Goal: Use online tool/utility: Use online tool/utility

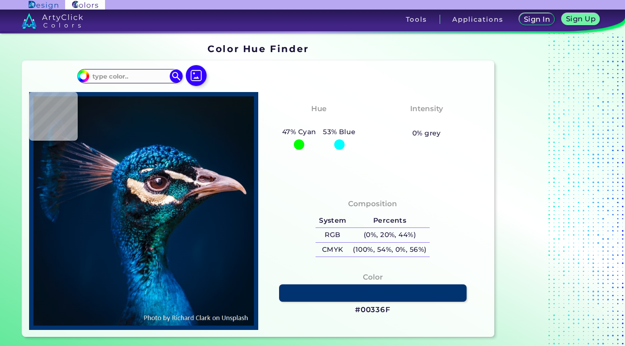
scroll to position [10, 0]
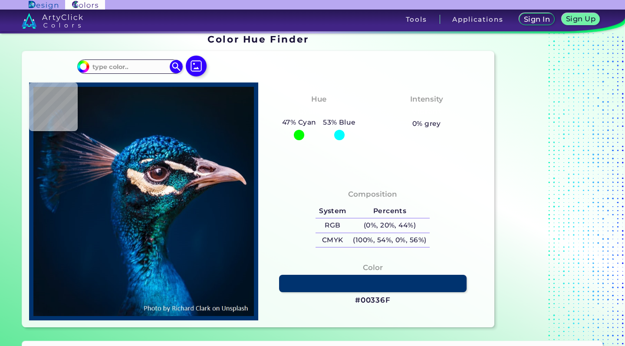
type input "#021019"
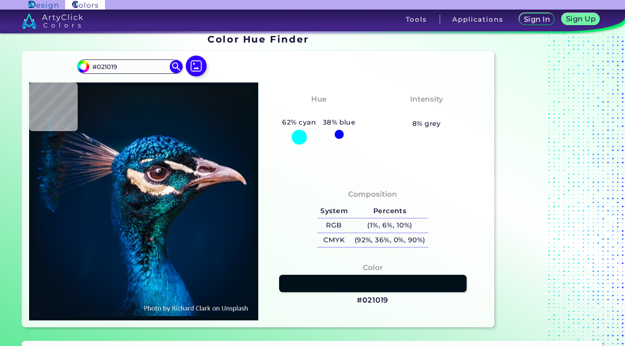
type input "#03111a"
type input "#03111A"
type input "#05121a"
type input "#05121A"
type input "#071520"
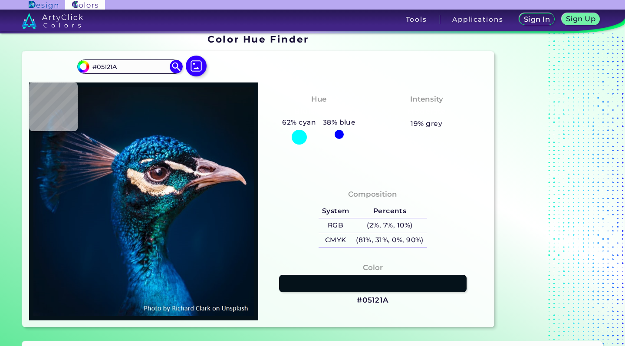
type input "#071520"
type input "#061822"
type input "#081923"
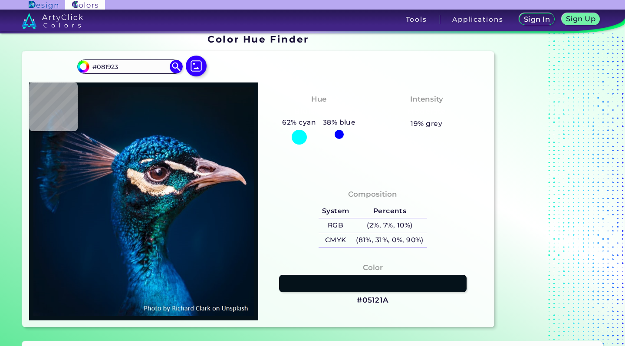
type input "#071923"
type input "#071822"
type input "#081923"
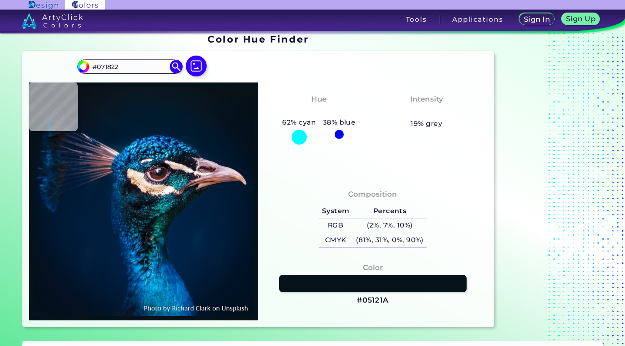
type input "#081923"
type input "#061927"
type input "#011a2c"
type input "#011A2C"
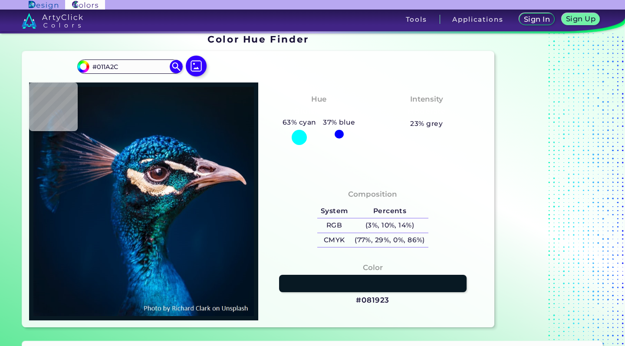
type input "#011d35"
type input "#011D35"
type input "#05629f"
type input "#05629F"
type input "#082d57"
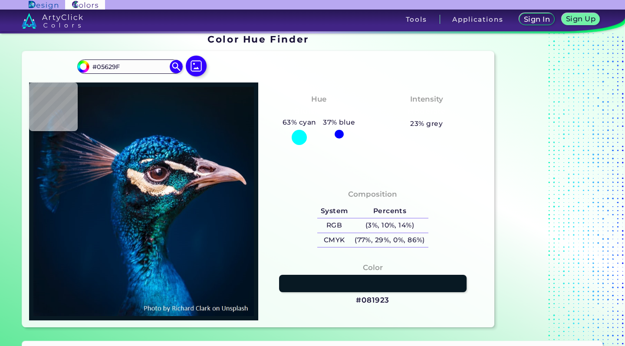
type input "#082D57"
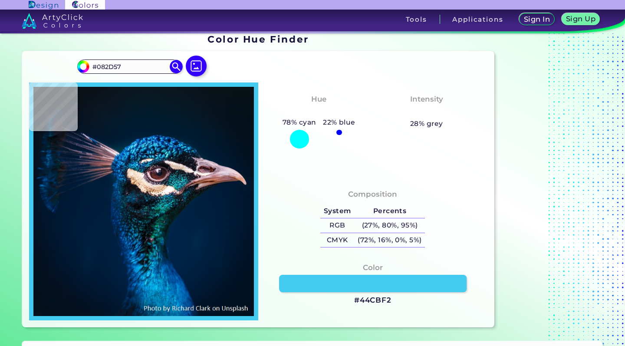
type input "#44cbf2"
type input "#44CBF2"
type input "#001b35"
type input "#001B35"
type input "#113047"
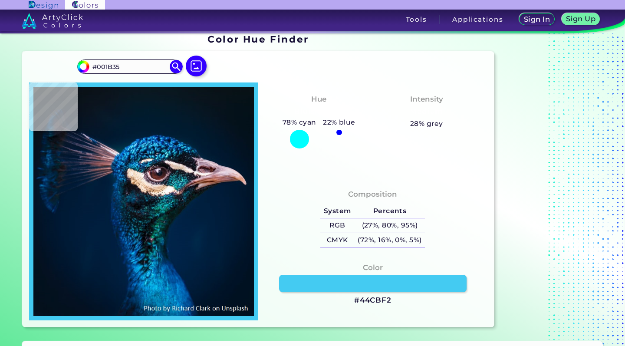
type input "#113047"
type input "#5088ba"
type input "#5088BA"
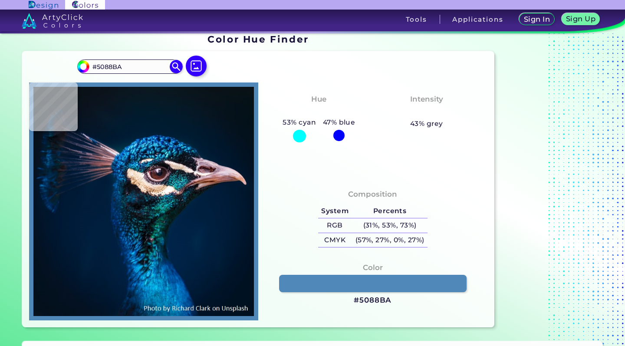
type input "#18598d"
type input "#18598D"
type input "#014b7b"
type input "#014B7B"
type input "#1a181c"
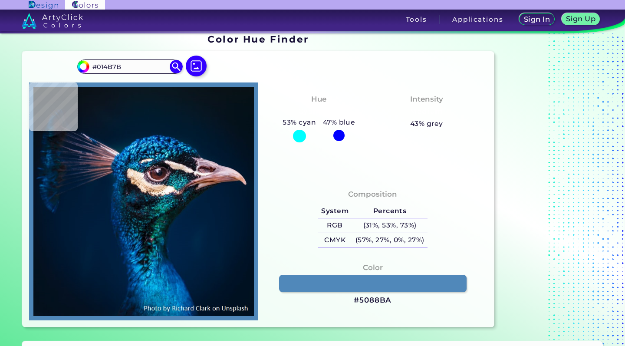
type input "#1A181C"
type input "#543544"
type input "#3f303e"
type input "#3F303E"
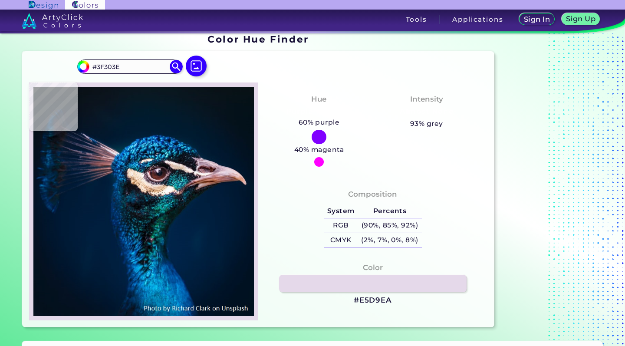
type input "#e5d9ea"
type input "#E5D9EA"
type input "#3c2d3c"
type input "#3C2D3C"
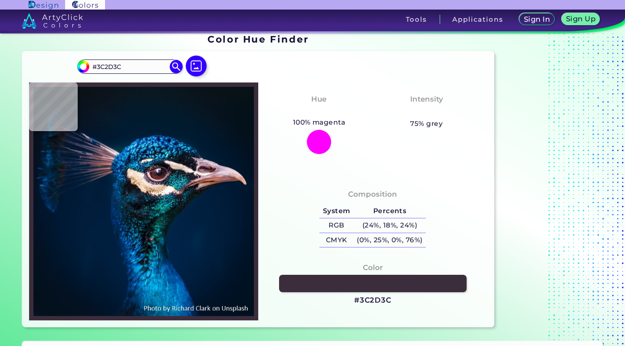
type input "#e5d9ea"
type input "#E5D9EA"
type input "#eae1f0"
type input "#EAE1F0"
type input "#f3e8f3"
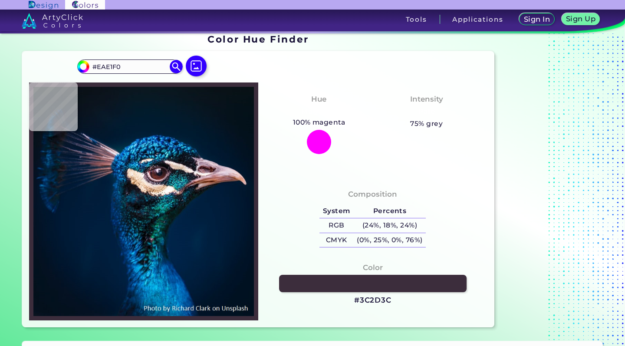
type input "#F3E8F3"
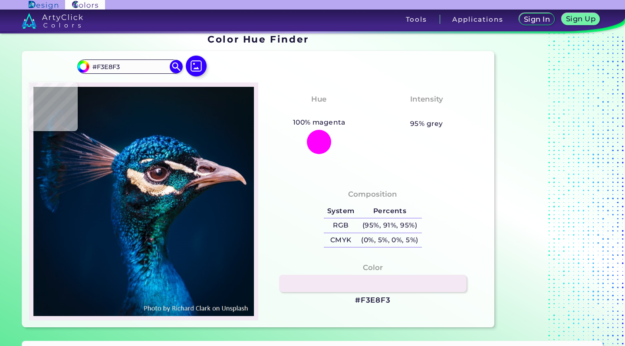
type input "#eae1f0"
type input "#EAE1F0"
type input "#1d0c13"
type input "#1D0C13"
type input "#08080c"
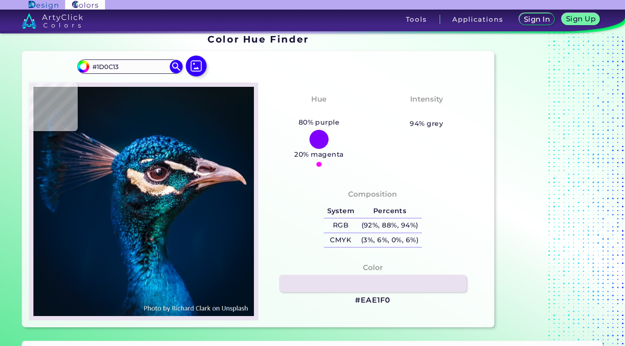
type input "#08080C"
type input "#f6eeeb"
type input "#F6EEEB"
type input "#0f131c"
type input "#0F131C"
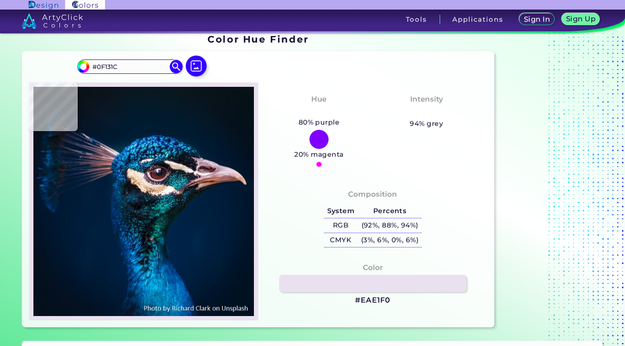
type input "#1f222c"
type input "#1F222C"
type input "#212232"
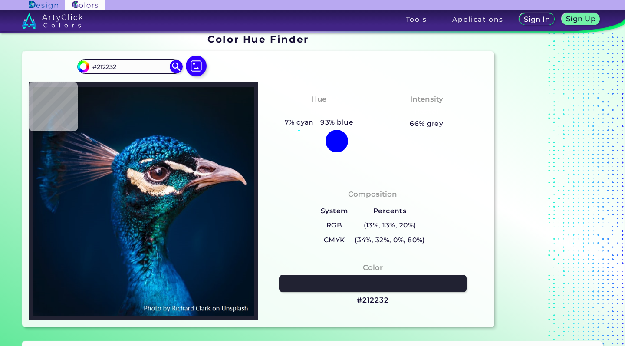
type input "#13111e"
type input "#13111E"
type input "#181624"
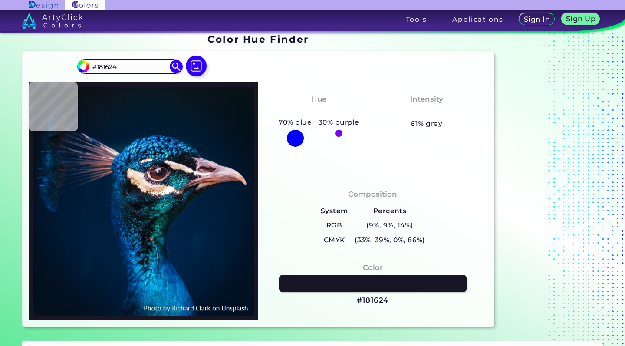
type input "#13111e"
type input "#13111E"
type input "#101320"
type input "#11121a"
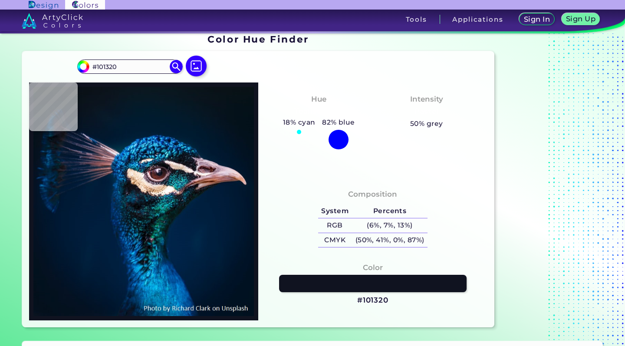
type input "#11121A"
type input "#ece1da"
type input "#ECE1DA"
type input "#c5afa5"
type input "#C5AFA5"
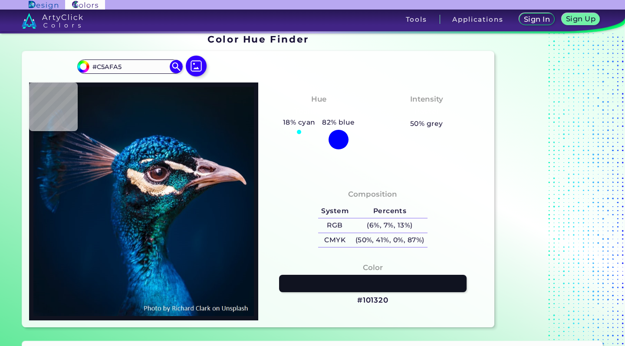
type input "#1f1c27"
type input "#1F1C27"
type input "#272731"
type input "#090c13"
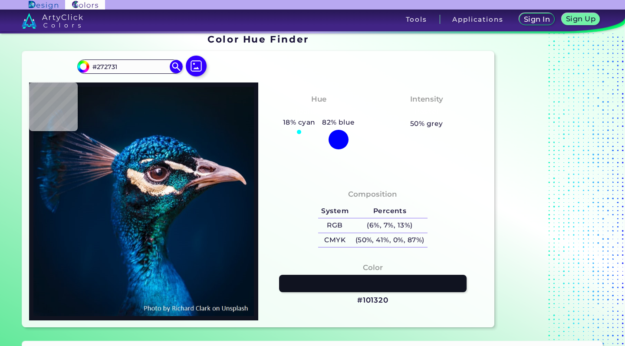
type input "#090C13"
type input "#121017"
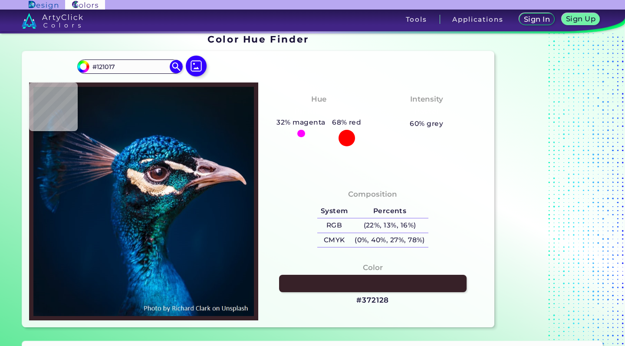
type input "#372128"
type input "#341c22"
type input "#341C22"
type input "#0b111b"
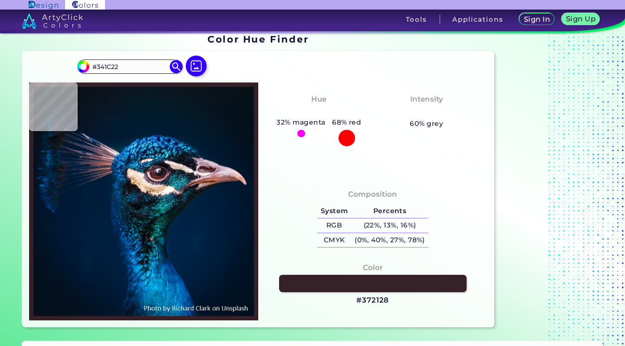
type input "#0B111B"
type input "#0b111c"
type input "#0B111C"
type input "#131626"
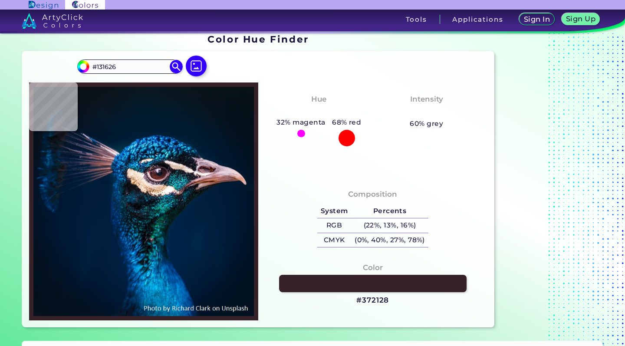
type input "#0e1120"
type input "#0E1120"
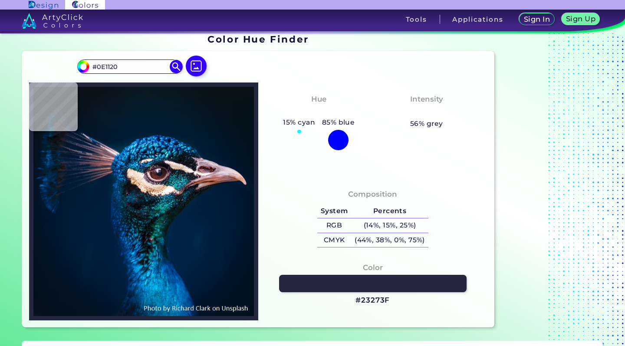
type input "#23273f"
type input "#23273F"
type input "#704d5a"
type input "#704D5A"
type input "#5f4f5e"
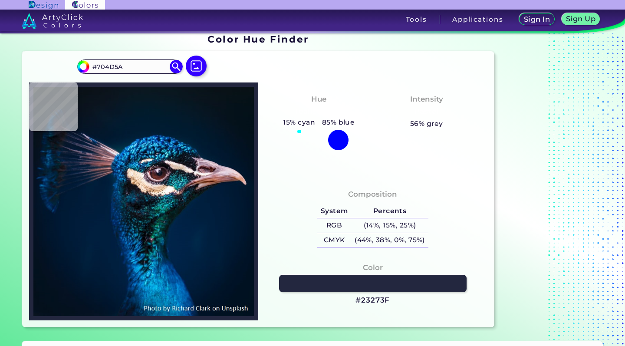
type input "#5F4F5E"
type input "#684849"
type input "#241924"
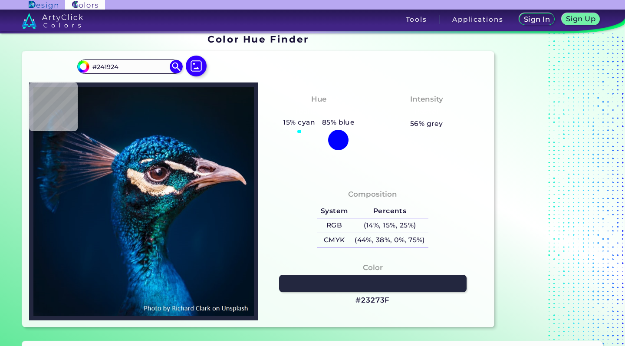
type input "#4a4250"
type input "#4A4250"
type input "#595563"
type input "#1b1e27"
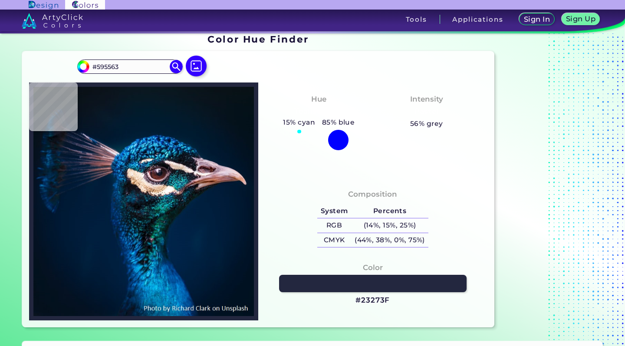
type input "#1B1E27"
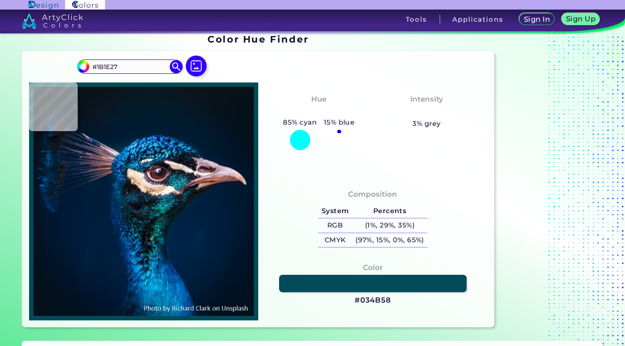
type input "#034b58"
type input "#034B58"
type input "#015589"
type input "#f7f9f0"
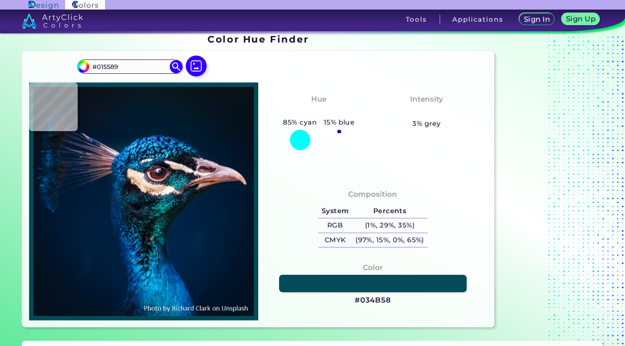
type input "#F7F9F0"
type input "#868089"
type input "#353241"
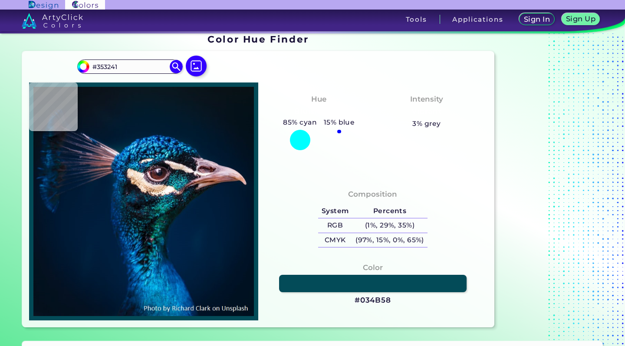
type input "#1d273e"
type input "#1D273E"
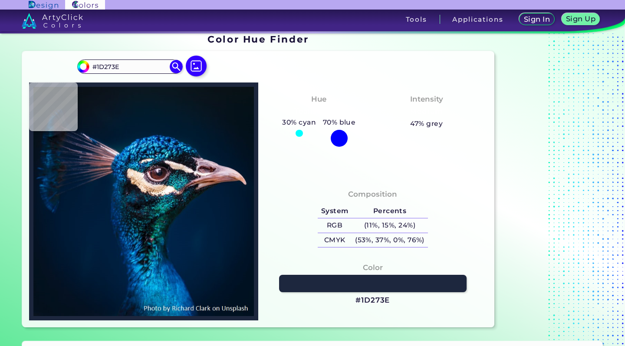
type input "#353241"
type input "#8a7f81"
type input "#8A7F81"
type input "#ebdbd4"
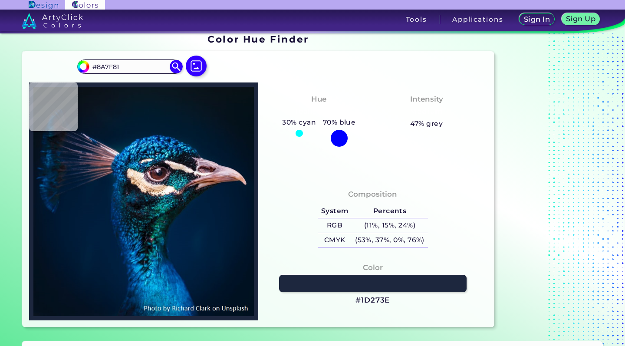
type input "#EBDBD4"
type input "#fce8df"
type input "#FCE8DF"
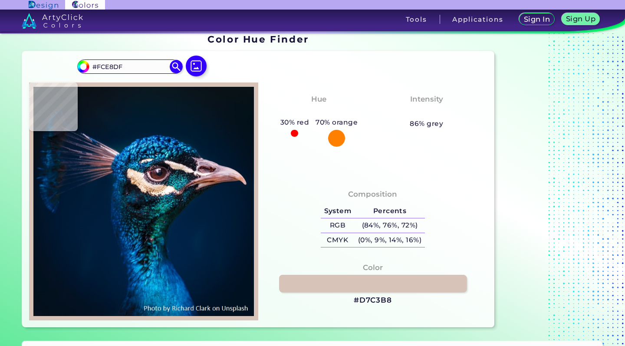
type input "#d7c3b8"
type input "#D7C3B8"
type input "#f9ebe3"
type input "#F9EBE3"
type input "#f9f4ea"
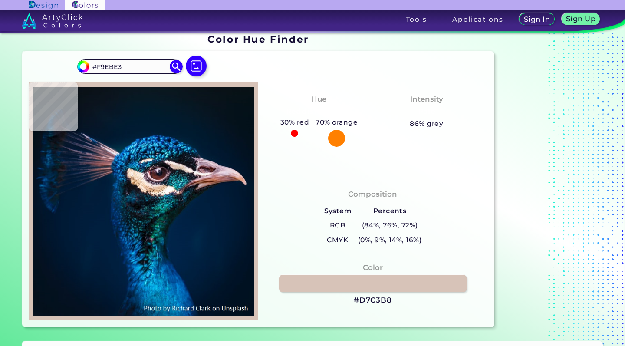
type input "#F9F4EA"
type input "#dad2cb"
type input "#DAD2CB"
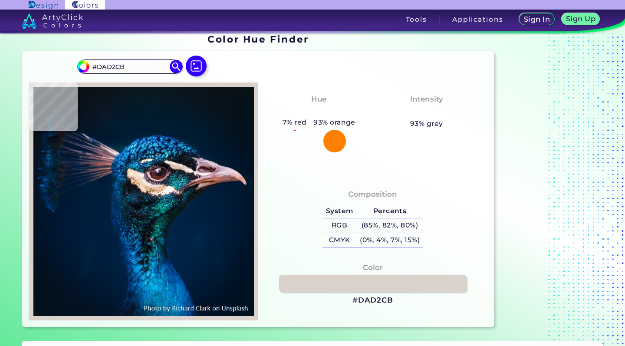
type input "#ded4d1"
type input "#DED4D1"
type input "#f7fcfe"
type input "#F7FCFE"
type input "#142634"
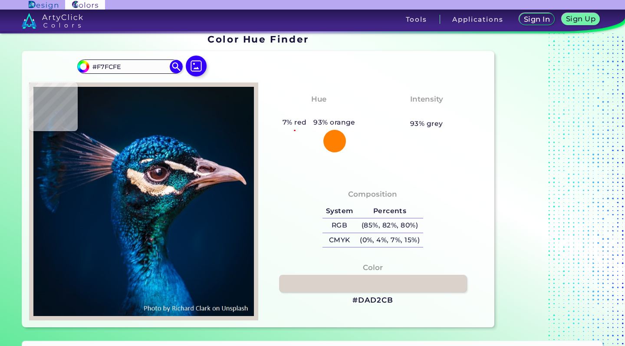
type input "#142634"
type input "#081725"
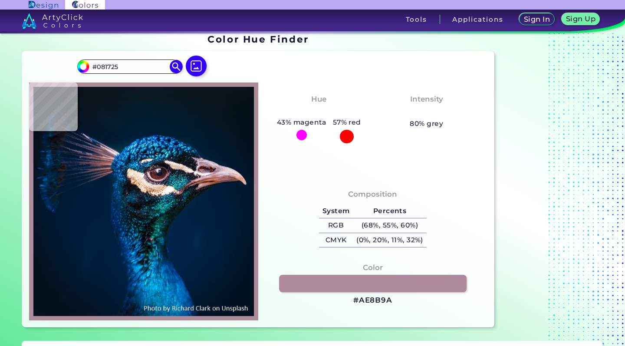
type input "#ae8b9a"
type input "#AE8B9A"
type input "#c9b0be"
type input "#C9B0BE"
type input "#ebd0d8"
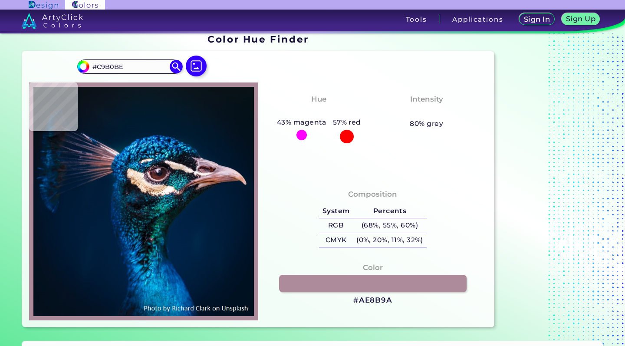
type input "#EBD0D8"
type input "#e3c6d2"
type input "#E3C6D2"
type input "#f1d7e0"
type input "#F1D7E0"
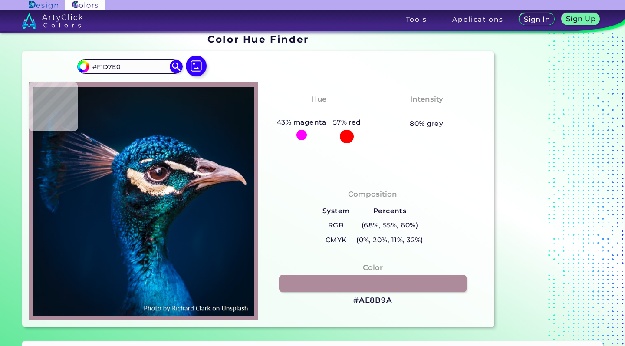
type input "#cfb3bf"
type input "#CFB3BF"
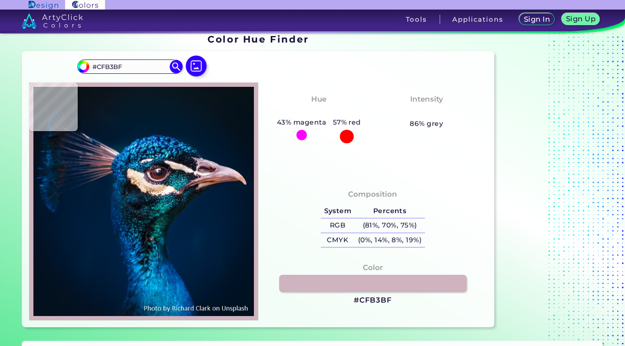
type input "#bfa0af"
type input "#BFA0AF"
type input "#d9b4c3"
type input "#D9B4C3"
type input "#aa7e86"
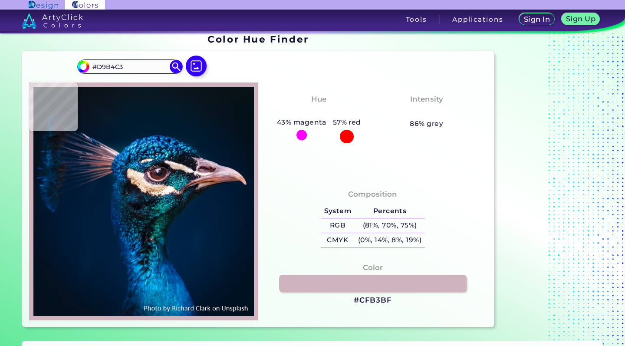
type input "#AA7E86"
type input "#451618"
type input "#3b0d0f"
type input "#3B0D0F"
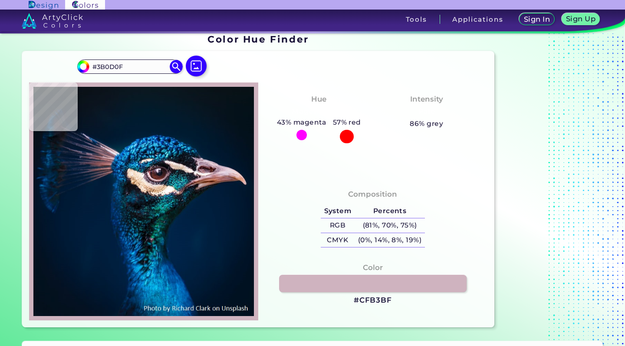
type input "#471d1e"
type input "#471D1E"
type input "#9b676d"
type input "#9B676D"
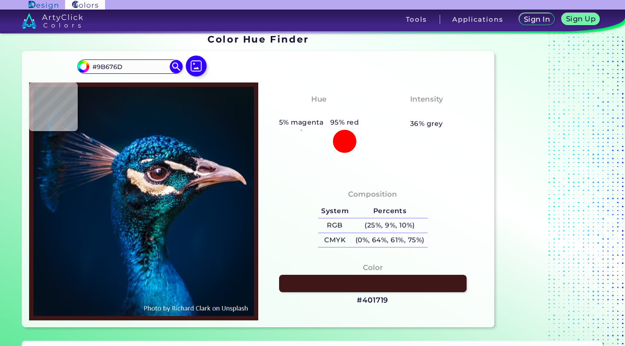
type input "#401719"
type input "#320f10"
type input "#320F10"
type input "#291110"
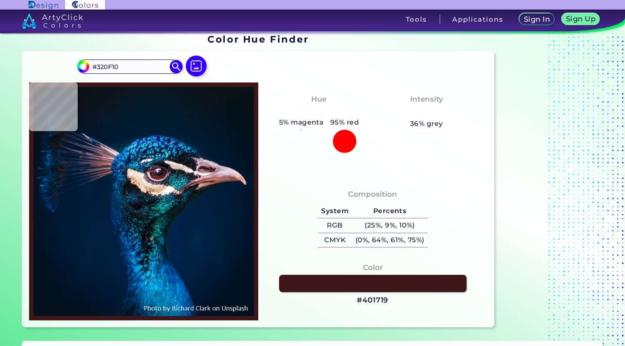
type input "#291110"
type input "#251012"
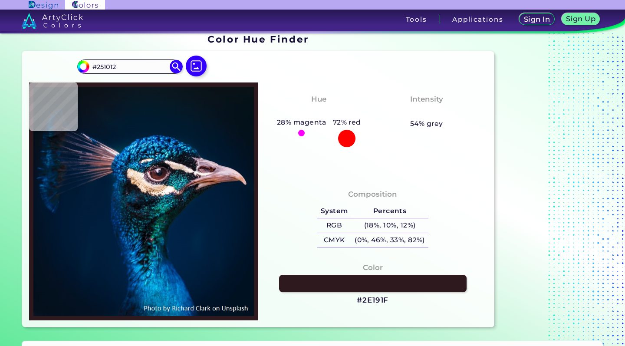
type input "#2e191f"
type input "#2E191F"
type input "#d0b3bf"
type input "#D0B3BF"
type input "#011c3a"
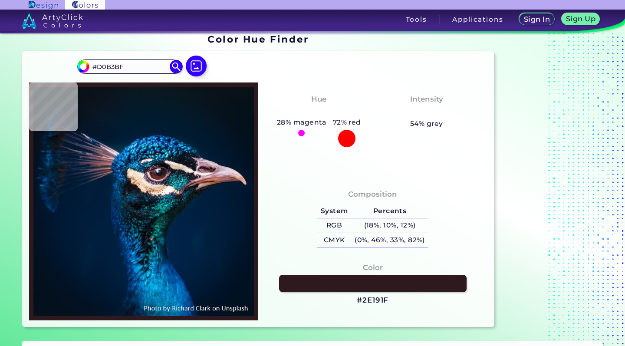
type input "#011C3A"
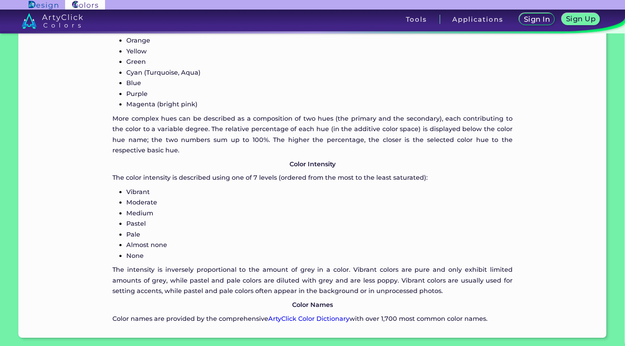
scroll to position [853, 0]
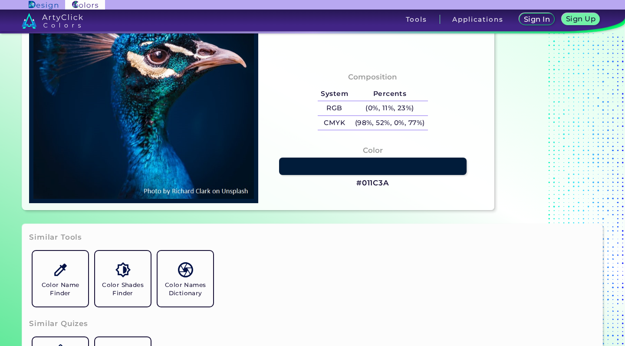
type input "#002144"
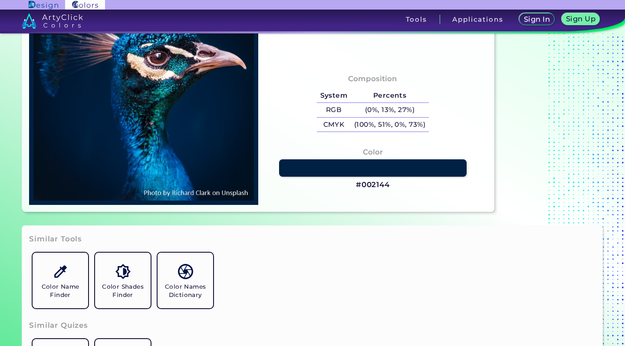
scroll to position [0, 0]
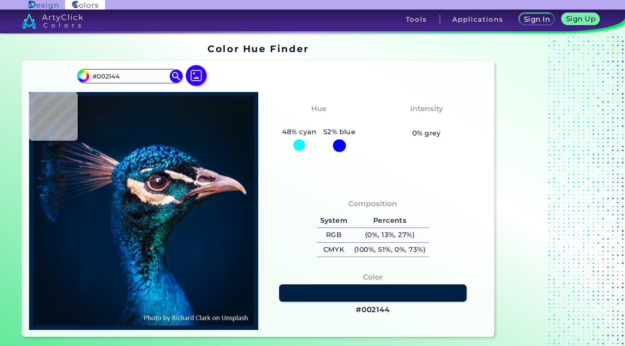
type input "#001b30"
type input "#001B30"
